Goal: Task Accomplishment & Management: Use online tool/utility

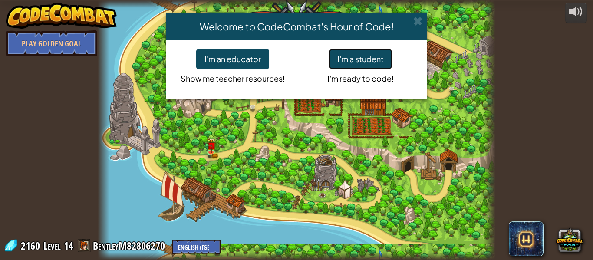
click at [385, 60] on button "I'm a student" at bounding box center [360, 59] width 63 height 20
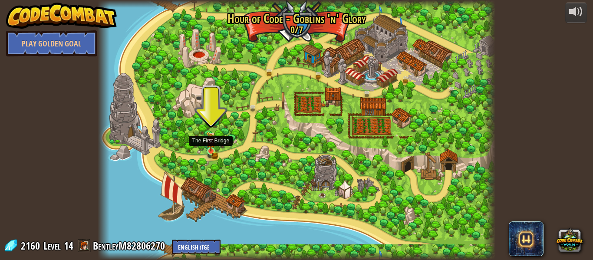
click at [212, 151] on img at bounding box center [210, 141] width 9 height 20
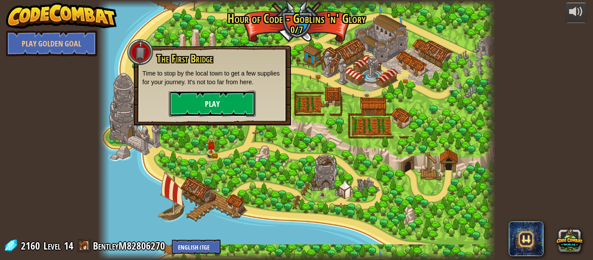
click at [212, 99] on button "Play" at bounding box center [212, 104] width 87 height 26
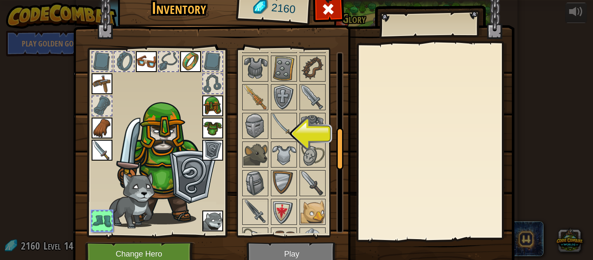
scroll to position [339, 0]
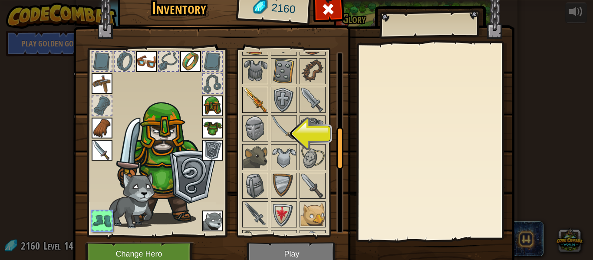
click at [259, 102] on img at bounding box center [255, 100] width 24 height 24
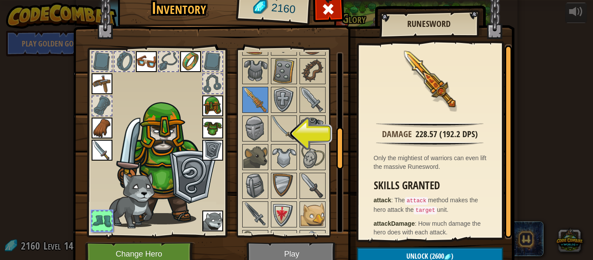
click at [318, 126] on img at bounding box center [312, 128] width 24 height 24
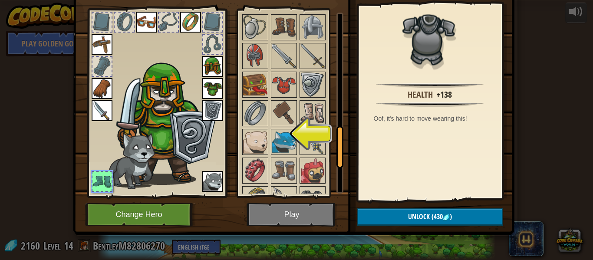
scroll to position [511, 0]
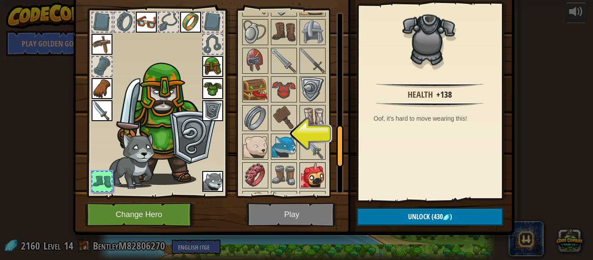
click at [314, 180] on img at bounding box center [312, 175] width 24 height 24
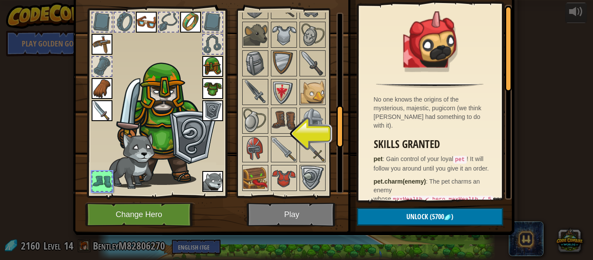
scroll to position [416, 0]
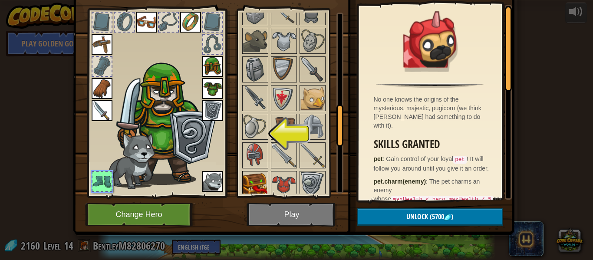
click at [266, 177] on img at bounding box center [255, 184] width 24 height 24
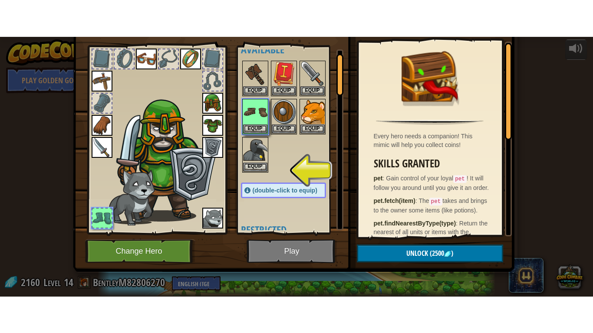
scroll to position [0, 0]
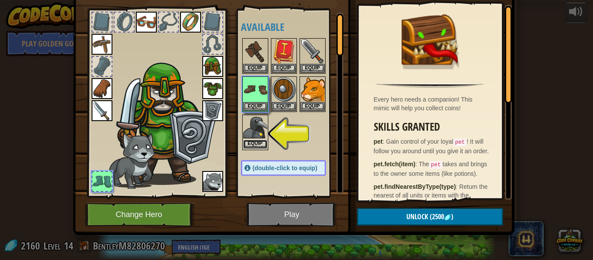
click at [255, 140] on button "Equip" at bounding box center [255, 144] width 24 height 9
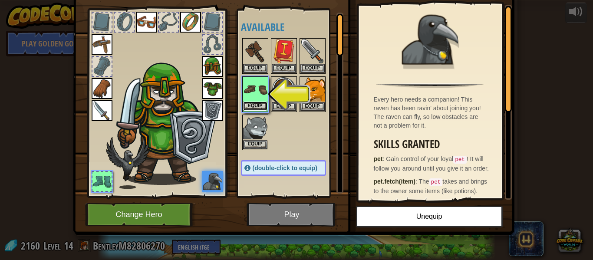
click at [258, 103] on button "Equip" at bounding box center [255, 106] width 24 height 9
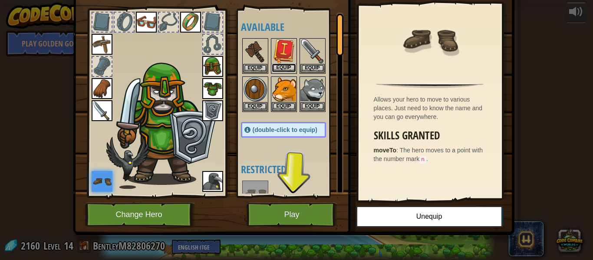
click at [285, 65] on button "Equip" at bounding box center [284, 67] width 24 height 9
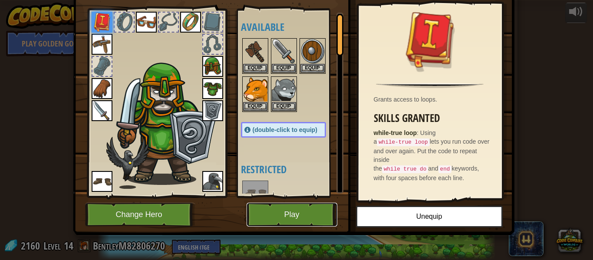
click at [272, 220] on button "Play" at bounding box center [291, 215] width 91 height 24
